Goal: Use online tool/utility: Utilize a website feature to perform a specific function

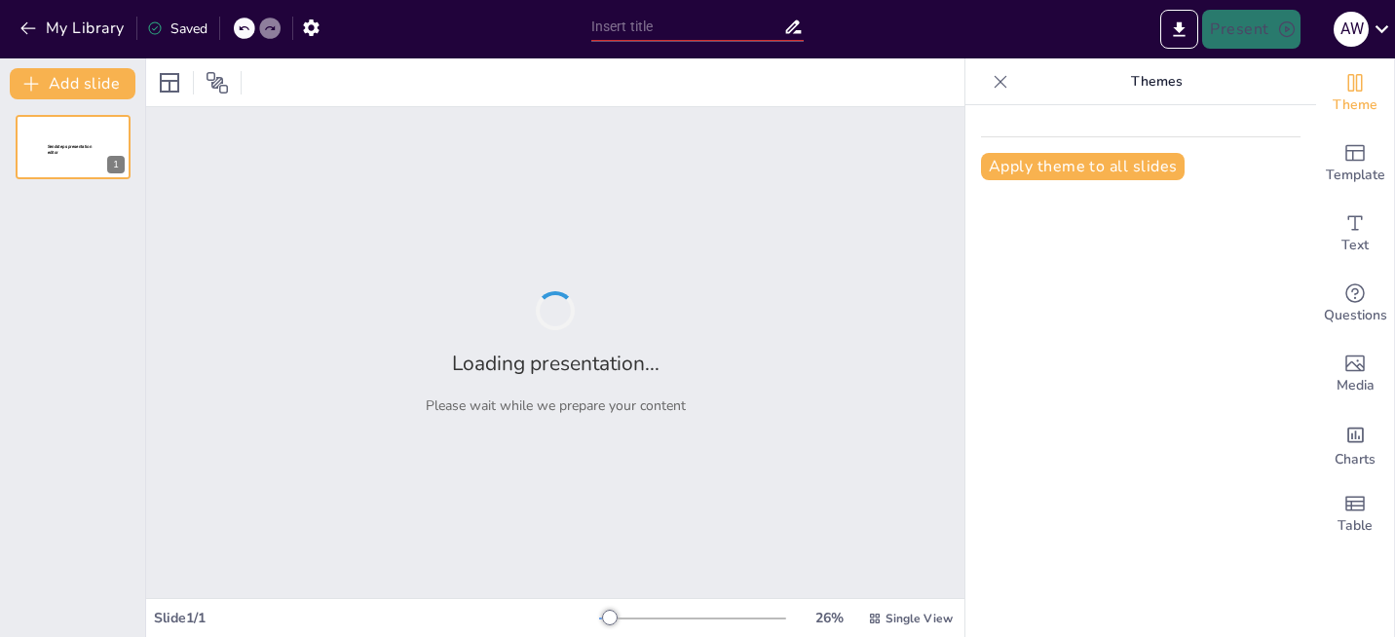
type input "Imported رحلة كوانزو سبتمبر2025.pptx"
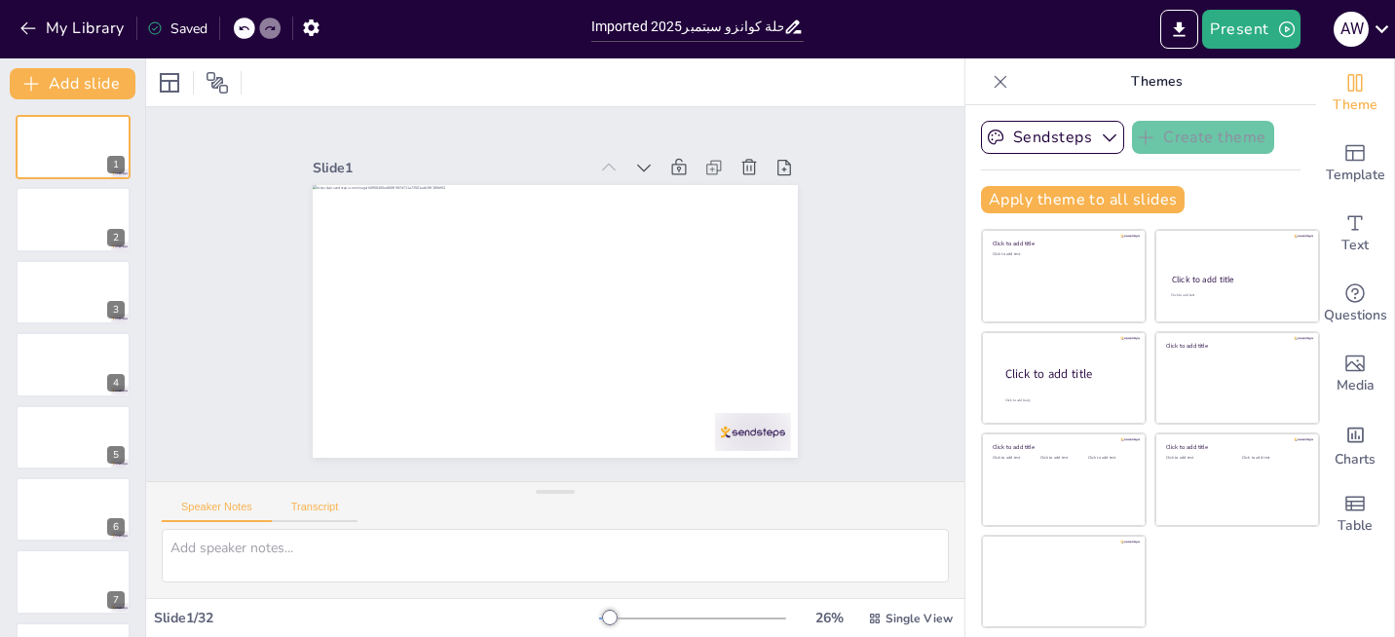
click at [314, 513] on button "Transcript" at bounding box center [315, 511] width 87 height 21
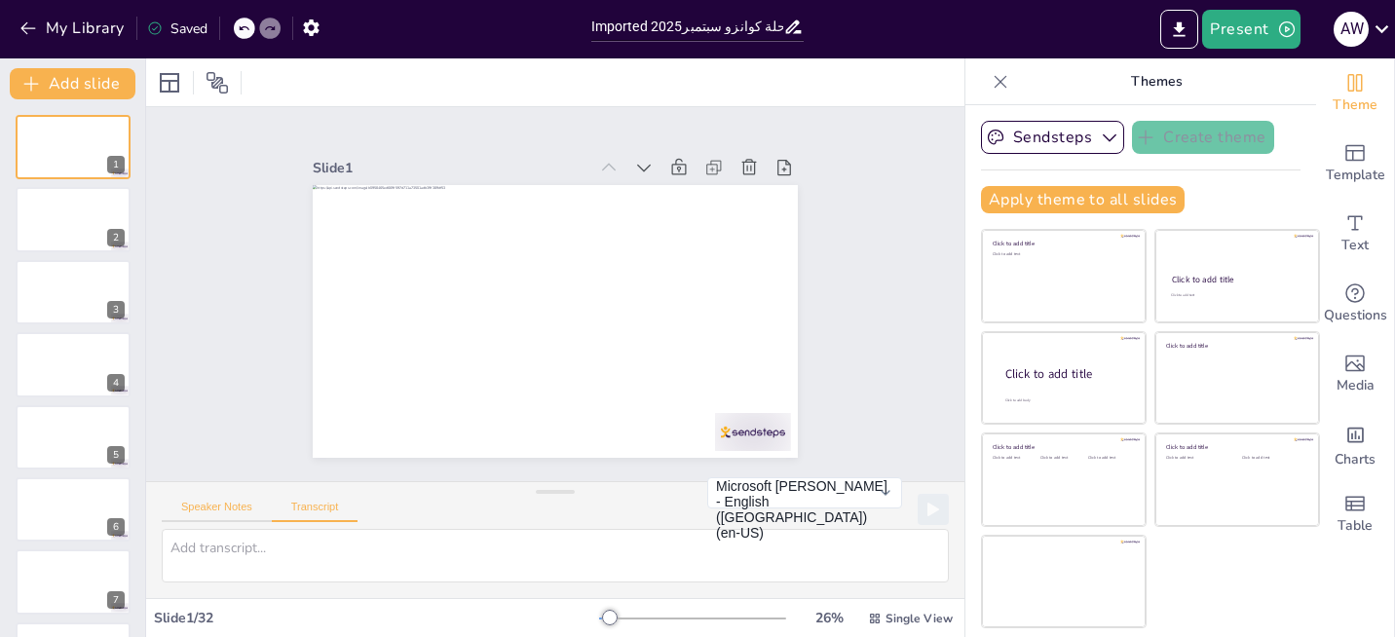
click at [220, 507] on button "Speaker Notes" at bounding box center [217, 511] width 110 height 21
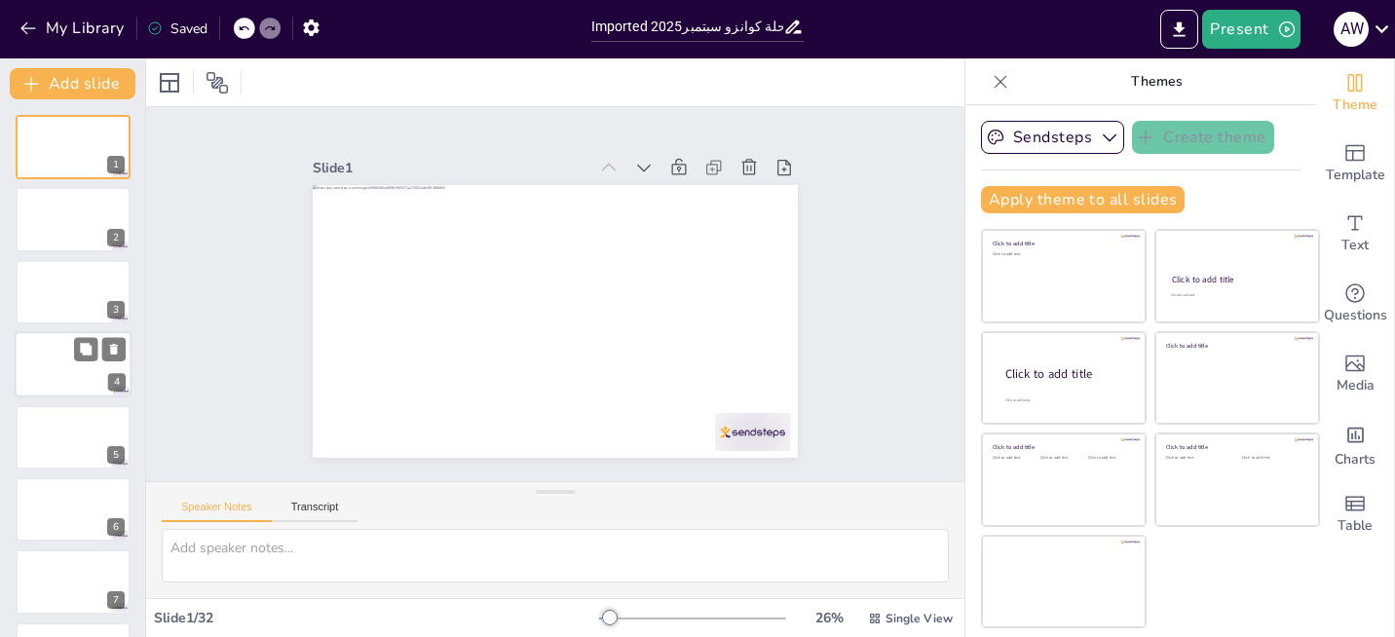
click at [81, 371] on div at bounding box center [73, 364] width 117 height 66
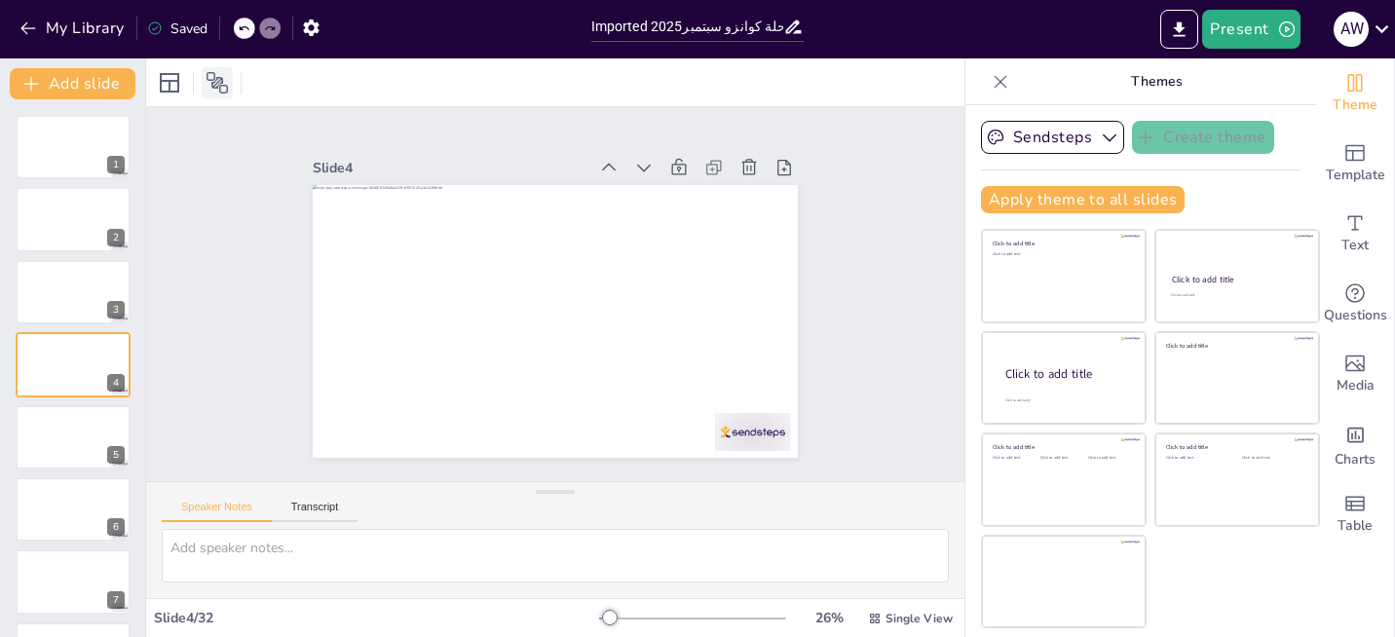
click at [214, 75] on icon at bounding box center [217, 82] width 21 height 21
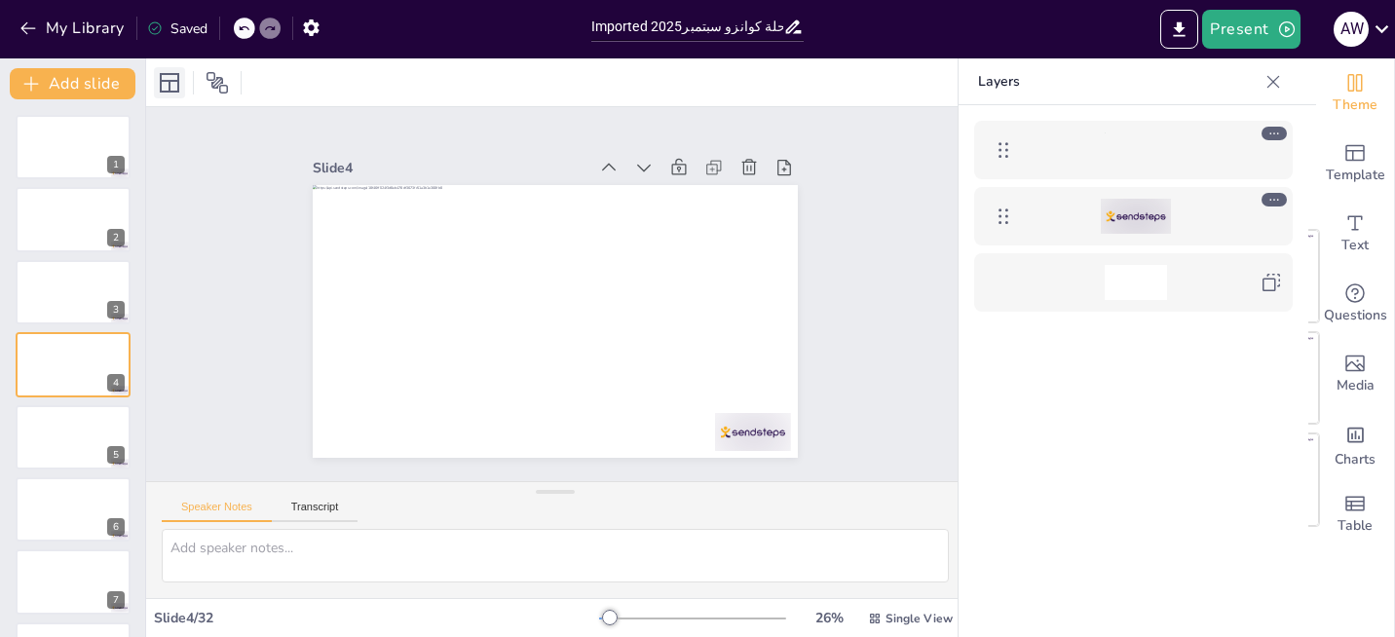
click at [161, 83] on icon at bounding box center [169, 82] width 19 height 19
click at [826, 306] on div "Slide 1 Slide 2 Slide 3 Slide 4 Slide 5 Slide 6 Slide 7 Slide 8 Slide 9 Slide 1…" at bounding box center [555, 294] width 594 height 327
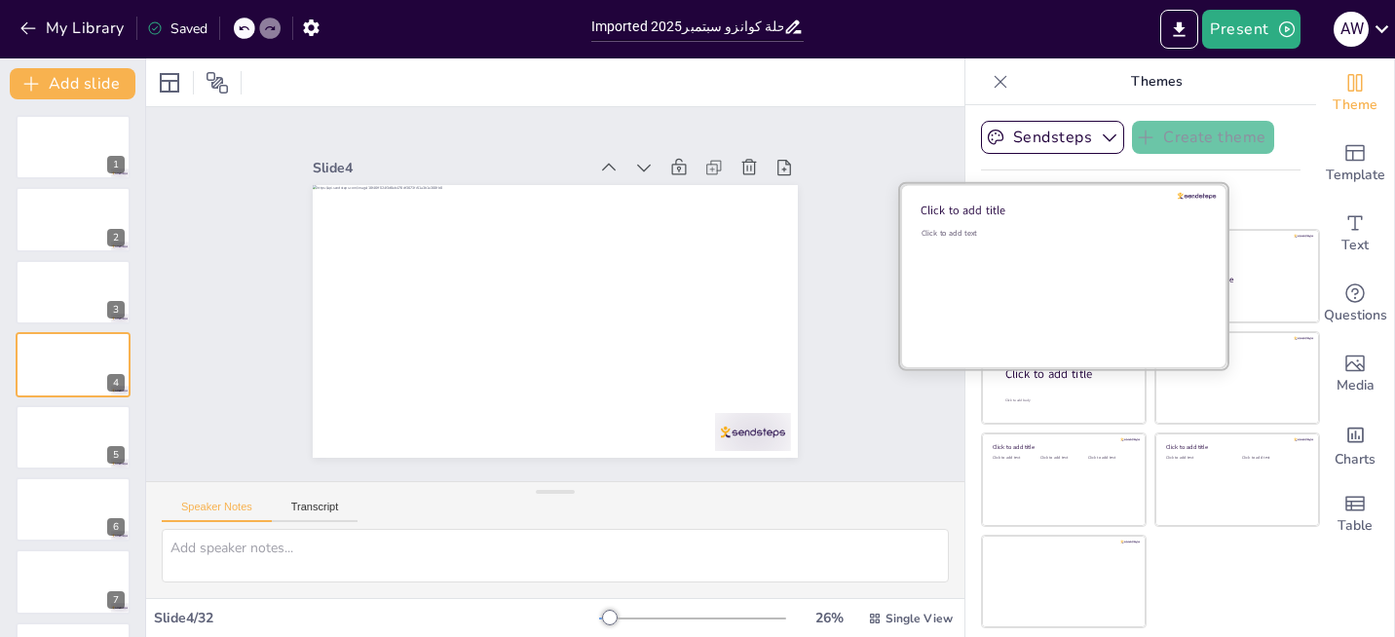
click at [970, 276] on div "Click to add text" at bounding box center [1061, 288] width 279 height 121
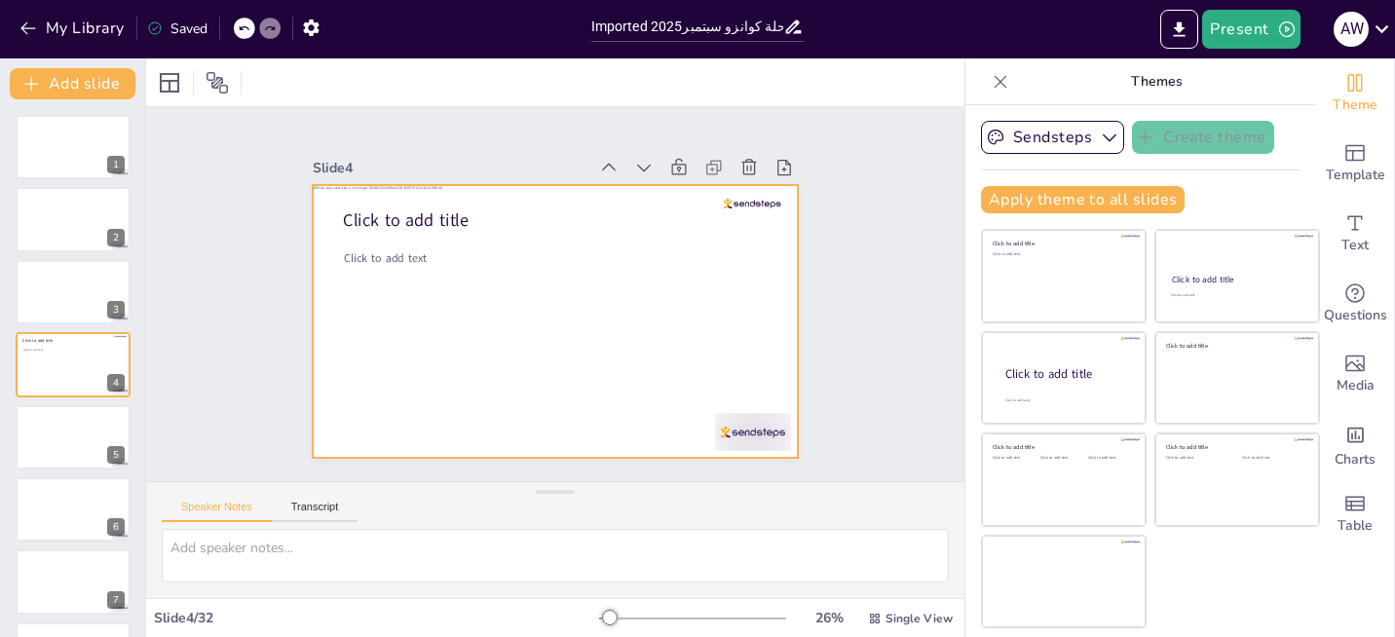
click at [775, 293] on div at bounding box center [552, 322] width 511 height 322
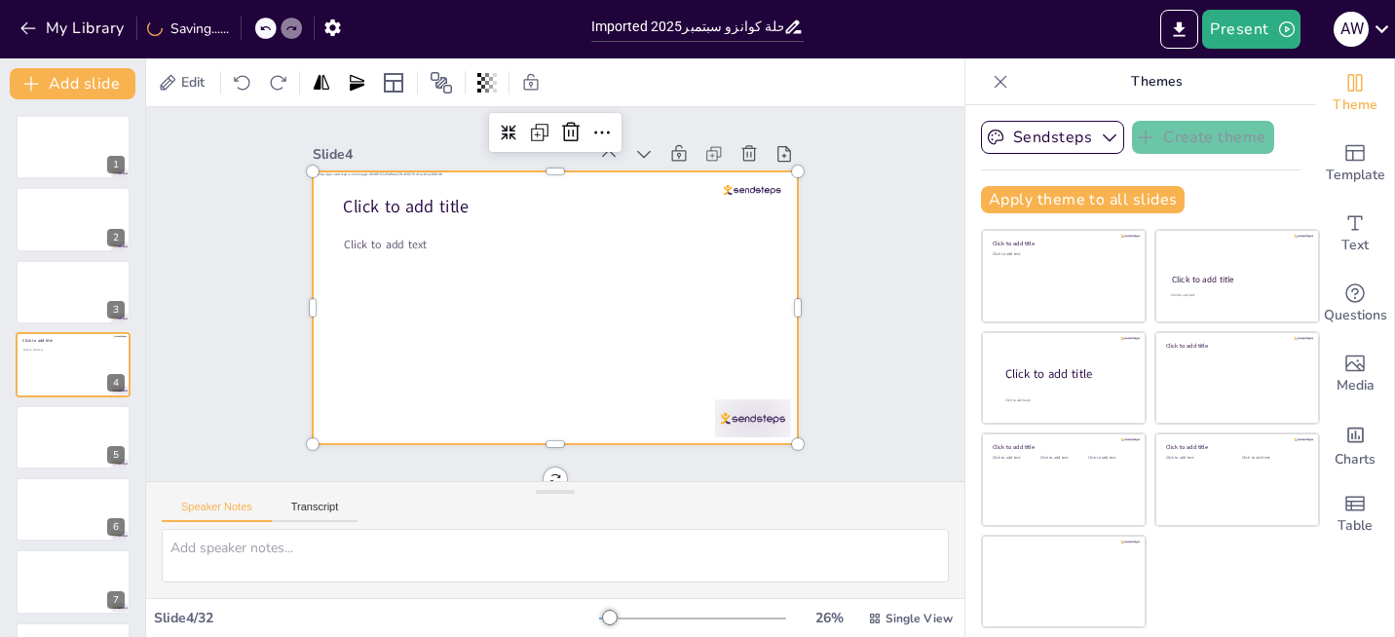
scroll to position [30, 0]
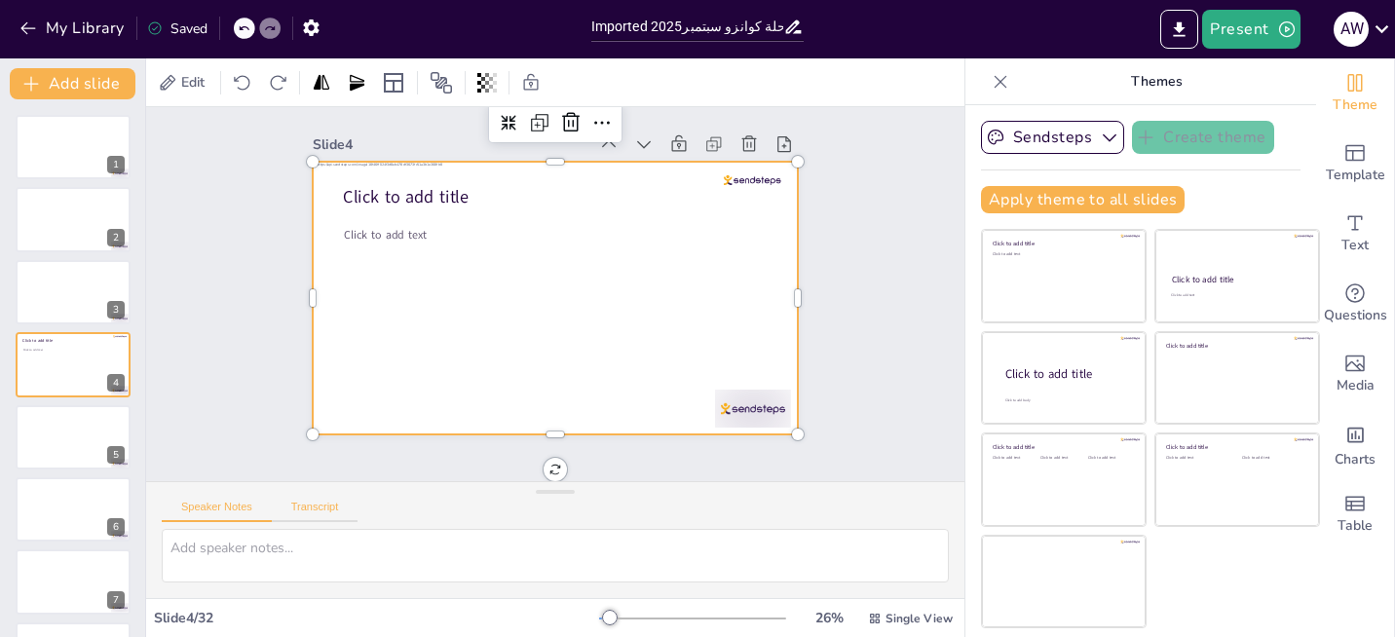
click at [335, 509] on button "Transcript" at bounding box center [315, 511] width 87 height 21
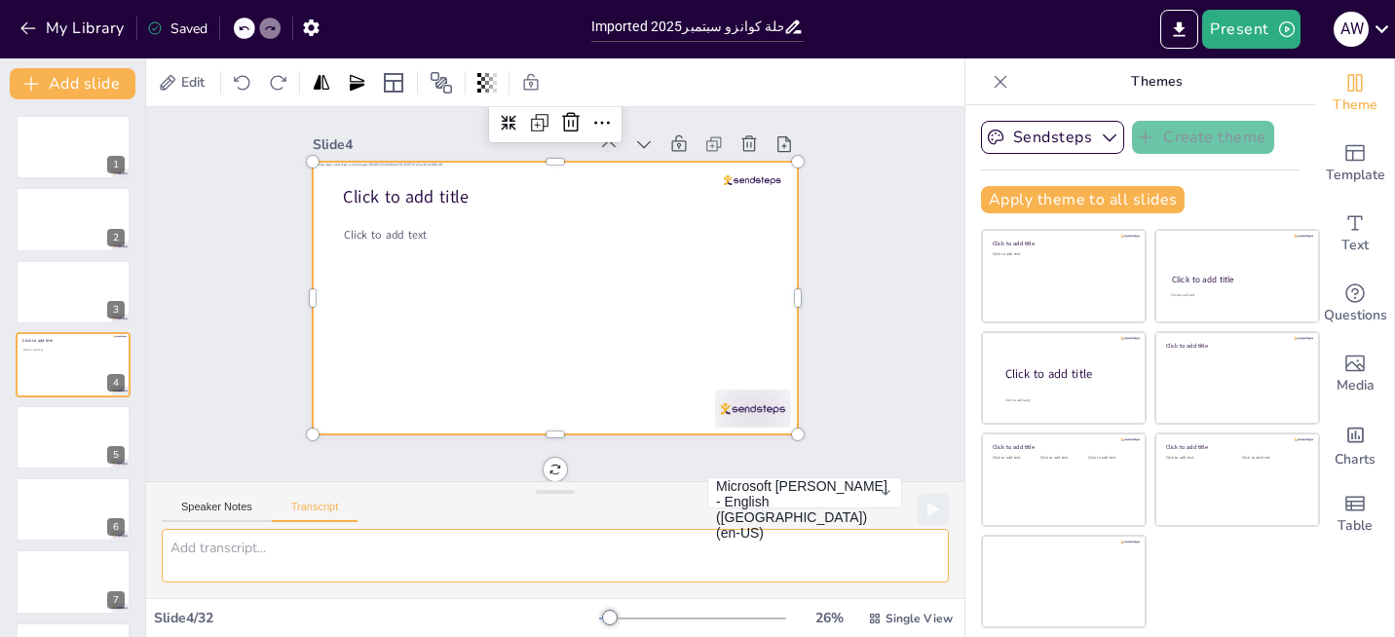
click at [212, 547] on textarea at bounding box center [555, 556] width 787 height 54
